Goal: Transaction & Acquisition: Purchase product/service

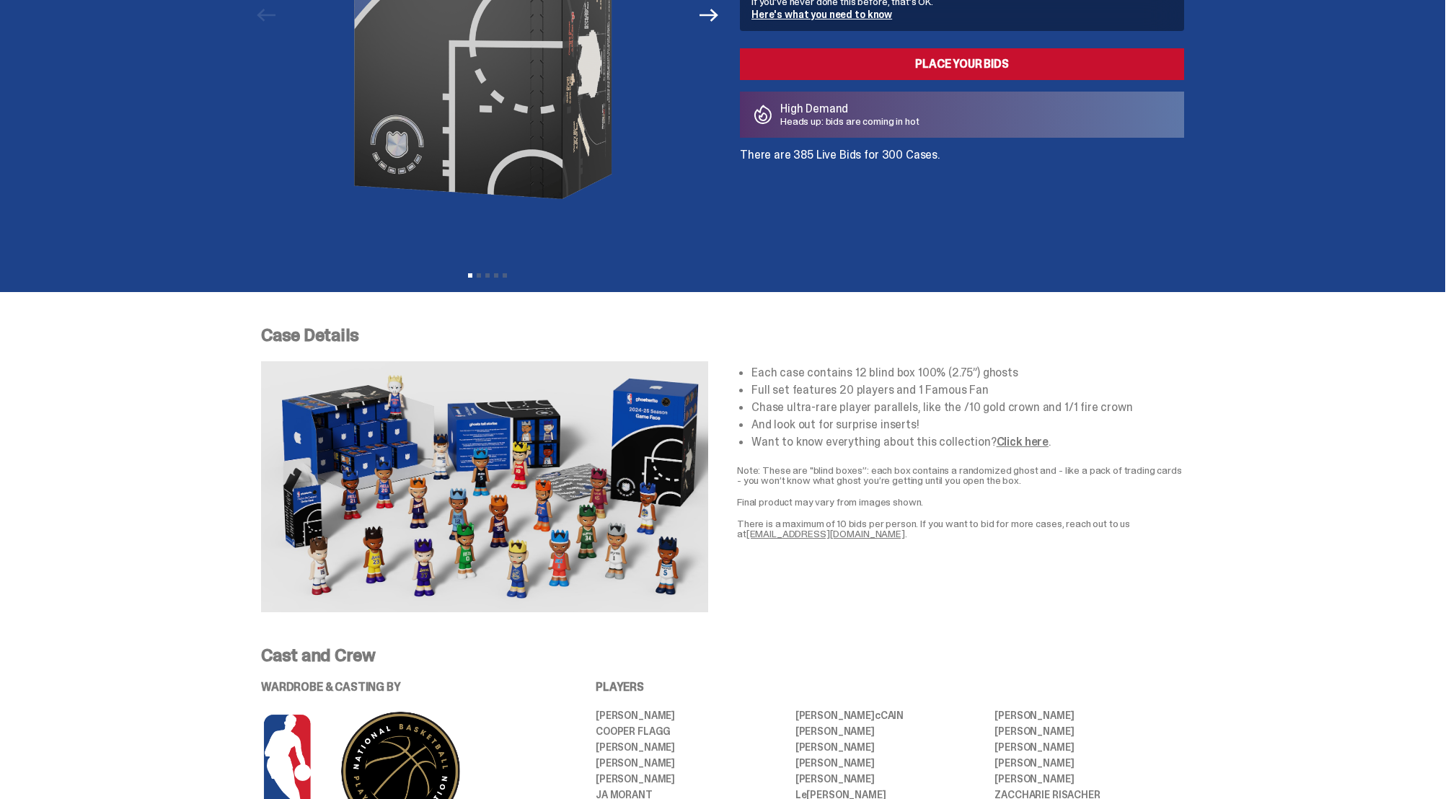
scroll to position [291, 0]
click at [1007, 443] on link "Click here" at bounding box center [1023, 441] width 52 height 15
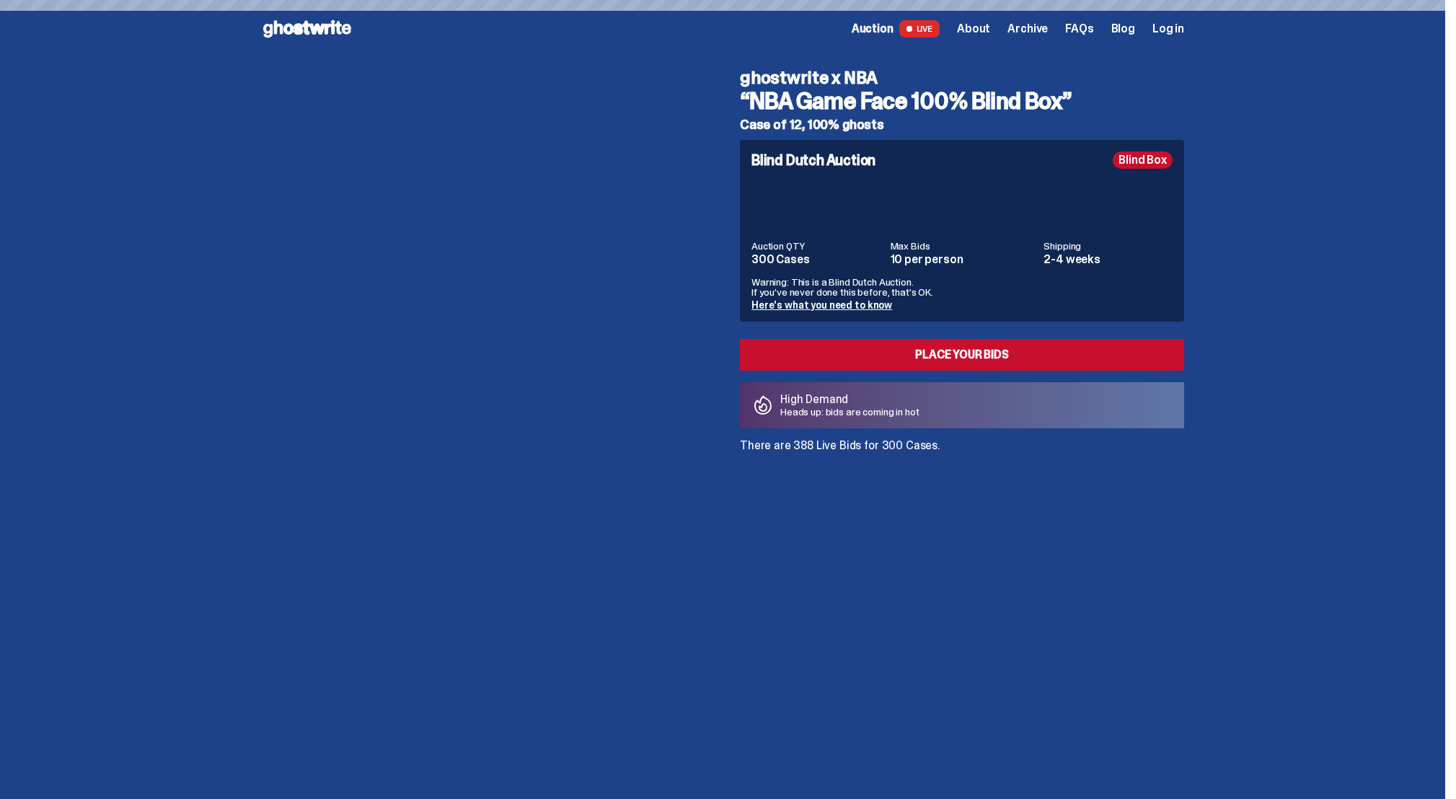
scroll to position [89, 0]
